Goal: Task Accomplishment & Management: Manage account settings

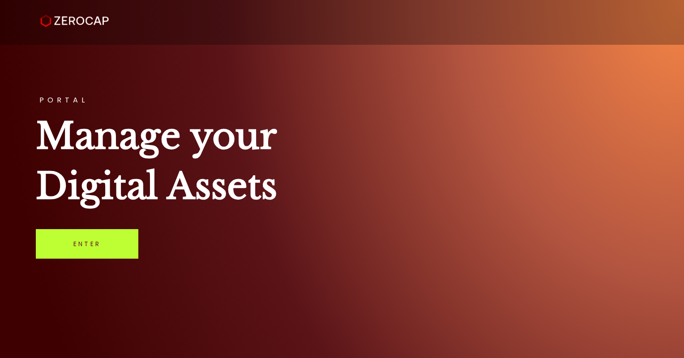
click at [103, 247] on link "Enter" at bounding box center [87, 244] width 102 height 30
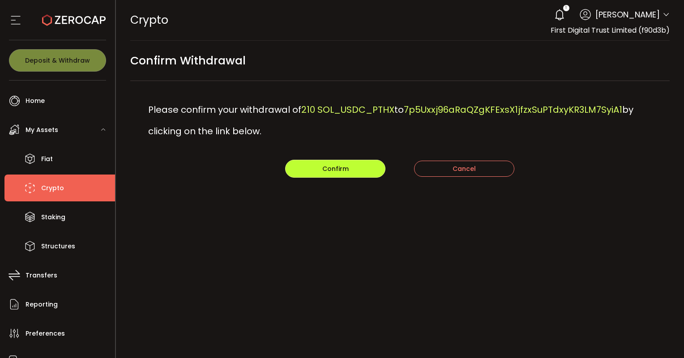
click at [329, 169] on span "Confirm" at bounding box center [335, 168] width 26 height 9
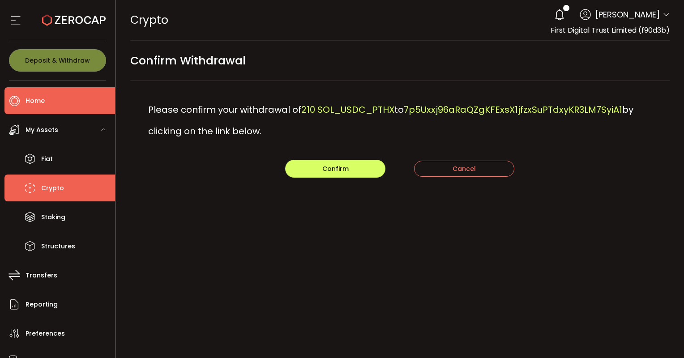
click at [43, 106] on span "Home" at bounding box center [34, 100] width 19 height 13
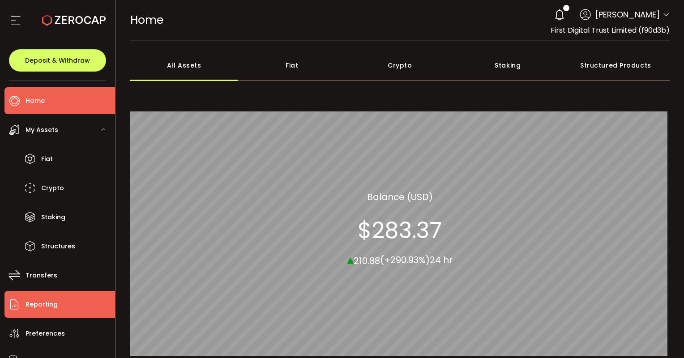
click at [47, 297] on li "Reporting" at bounding box center [59, 304] width 110 height 27
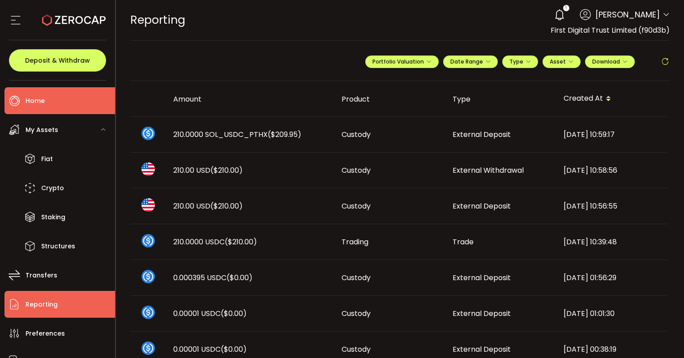
click at [46, 110] on li "Home" at bounding box center [59, 100] width 110 height 27
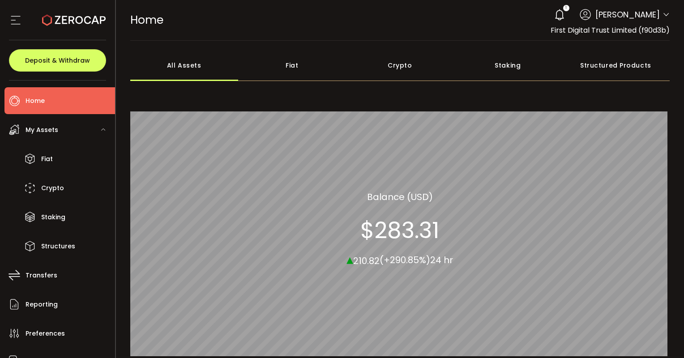
click at [392, 68] on div "Crypto" at bounding box center [400, 65] width 108 height 31
click at [565, 16] on icon at bounding box center [559, 14] width 13 height 13
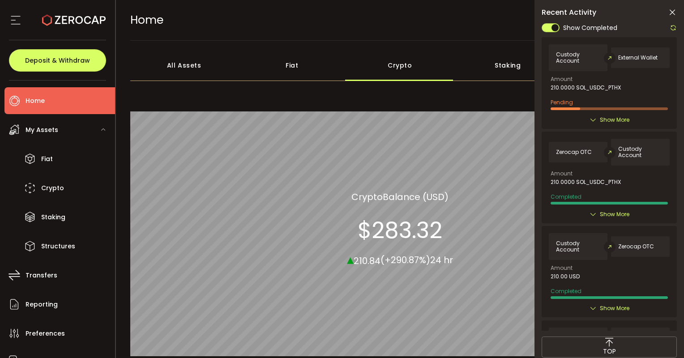
click at [594, 118] on icon at bounding box center [592, 119] width 7 height 7
click at [594, 115] on div "Show More" at bounding box center [608, 119] width 121 height 9
click at [593, 118] on icon at bounding box center [592, 119] width 7 height 7
click at [590, 118] on icon at bounding box center [592, 119] width 7 height 7
click at [602, 119] on span "Show More" at bounding box center [614, 119] width 30 height 9
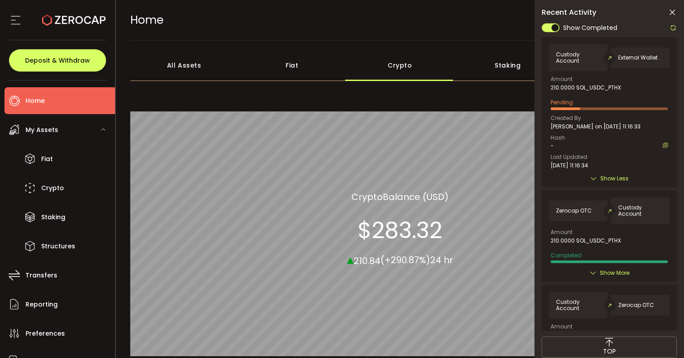
click at [671, 13] on icon at bounding box center [671, 12] width 9 height 9
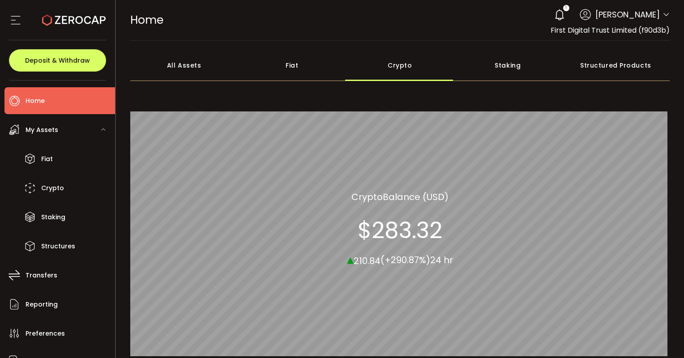
click at [663, 15] on icon at bounding box center [665, 14] width 7 height 7
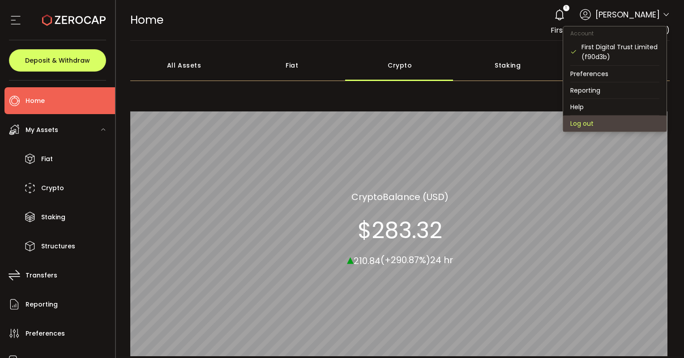
click at [583, 125] on li "Log out" at bounding box center [614, 123] width 103 height 16
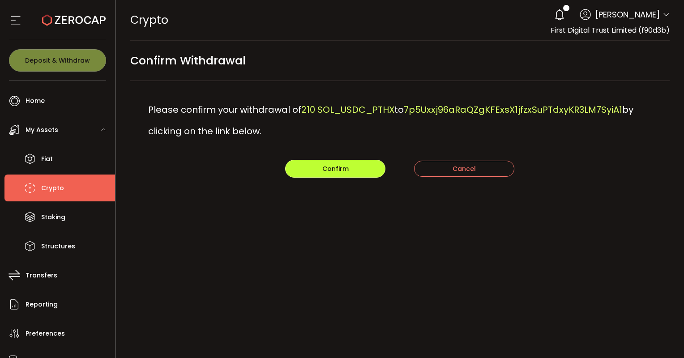
click at [334, 166] on span "Confirm" at bounding box center [335, 168] width 26 height 9
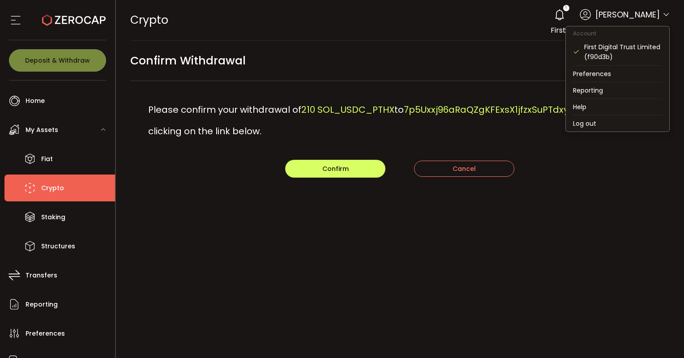
click at [664, 17] on icon at bounding box center [665, 14] width 7 height 7
click at [588, 125] on li "Log out" at bounding box center [616, 123] width 103 height 16
